Goal: Transaction & Acquisition: Purchase product/service

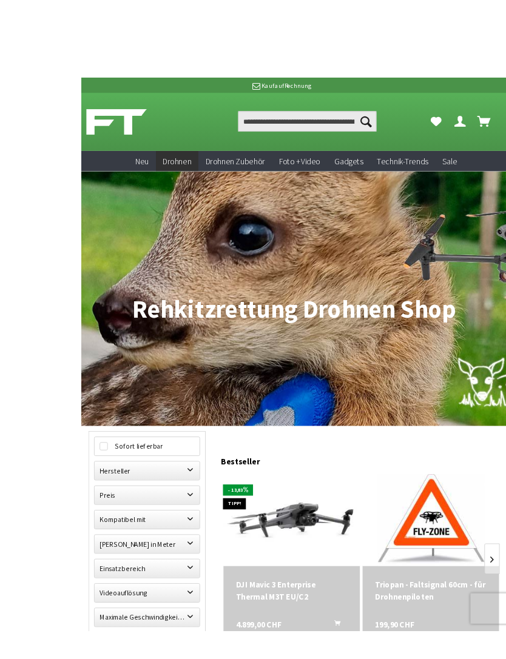
scroll to position [51, 0]
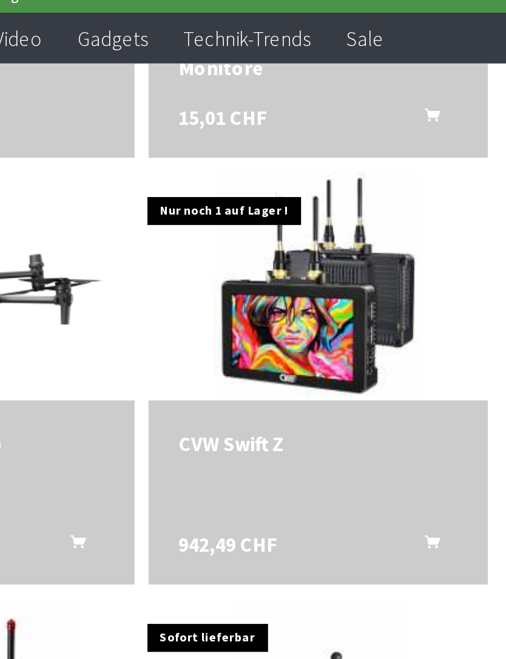
scroll to position [1431, 0]
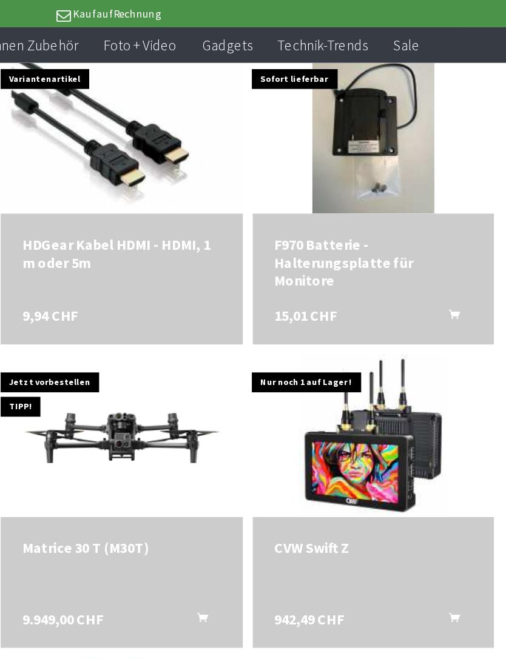
scroll to position [1286, 0]
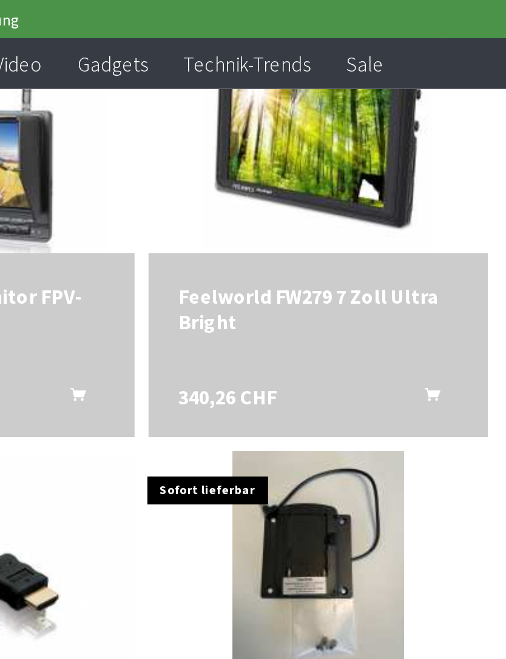
scroll to position [1100, 0]
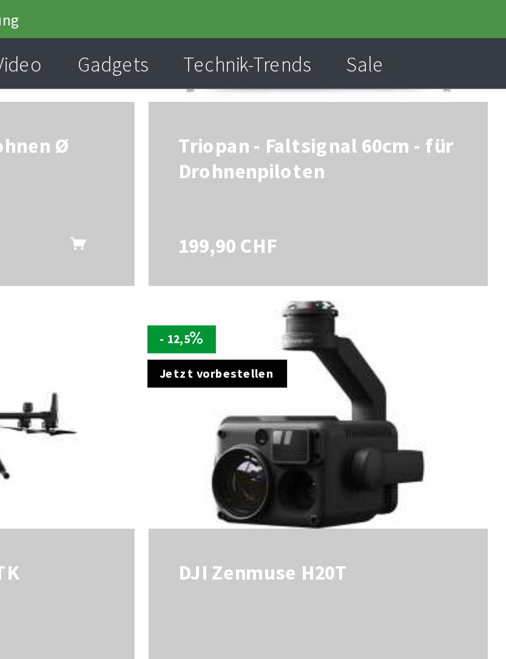
scroll to position [933, 0]
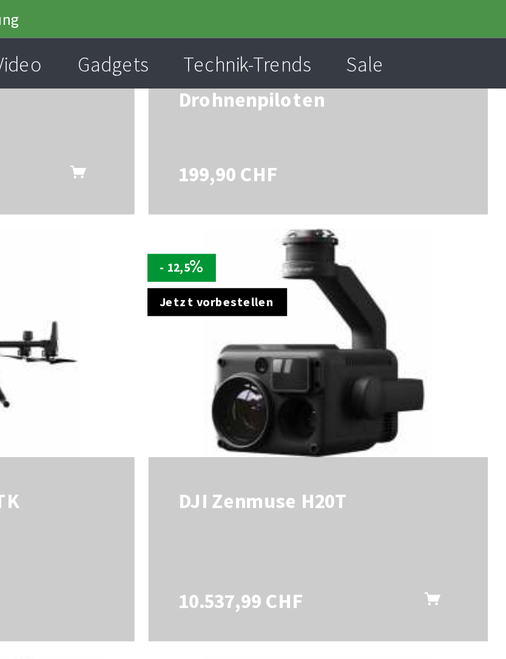
scroll to position [899, 0]
